Goal: Task Accomplishment & Management: Manage account settings

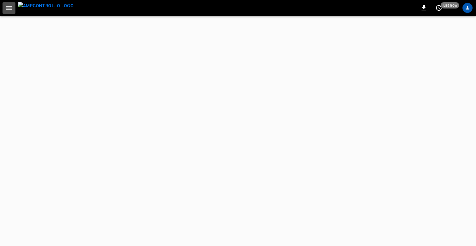
click at [13, 8] on button "button" at bounding box center [9, 8] width 13 height 12
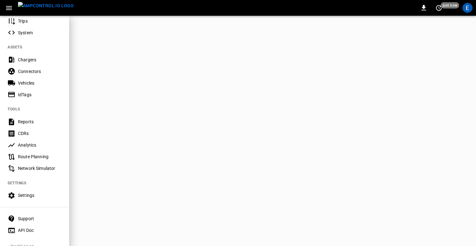
scroll to position [113, 0]
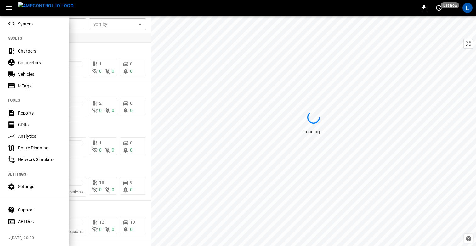
click at [23, 191] on div "Settings" at bounding box center [34, 187] width 69 height 12
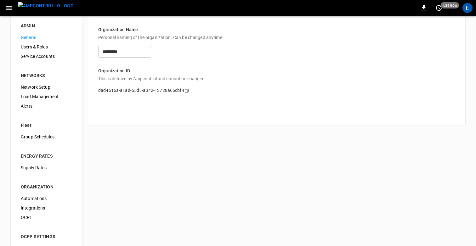
scroll to position [12, 0]
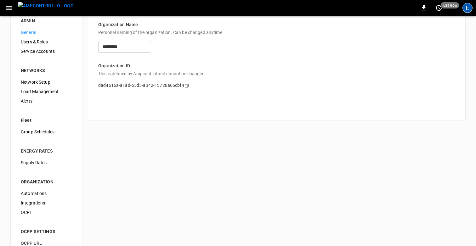
click at [467, 9] on div "E" at bounding box center [468, 8] width 10 height 10
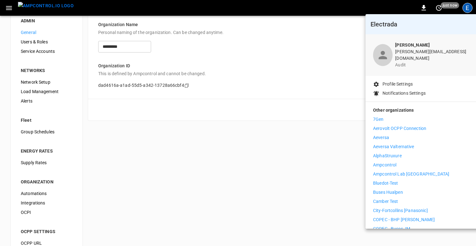
click at [398, 162] on li "Ampcontrol" at bounding box center [431, 165] width 116 height 7
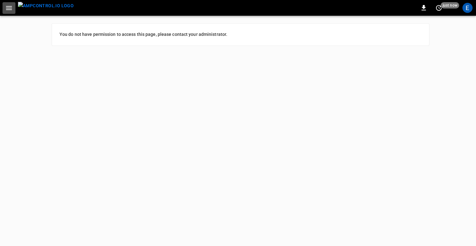
click at [11, 9] on icon "button" at bounding box center [9, 8] width 8 height 8
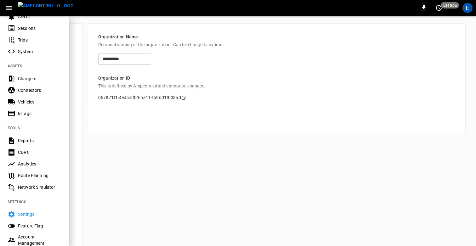
scroll to position [144, 0]
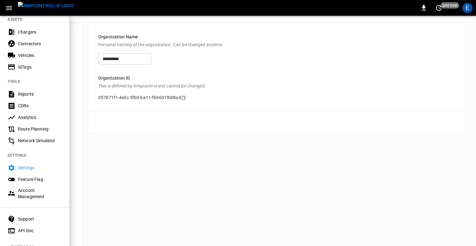
click at [22, 187] on Management-listitem "Account Management" at bounding box center [34, 194] width 69 height 16
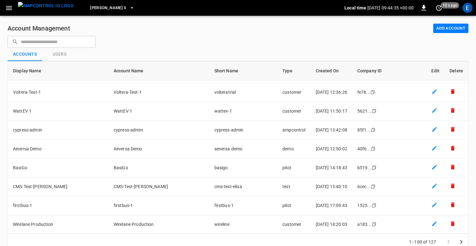
scroll to position [321, 0]
click at [206, 38] on div "Account Management Add Account ​ ​ Accounts Users Display Name Account Name Sho…" at bounding box center [238, 137] width 476 height 243
